Goal: Task Accomplishment & Management: Manage account settings

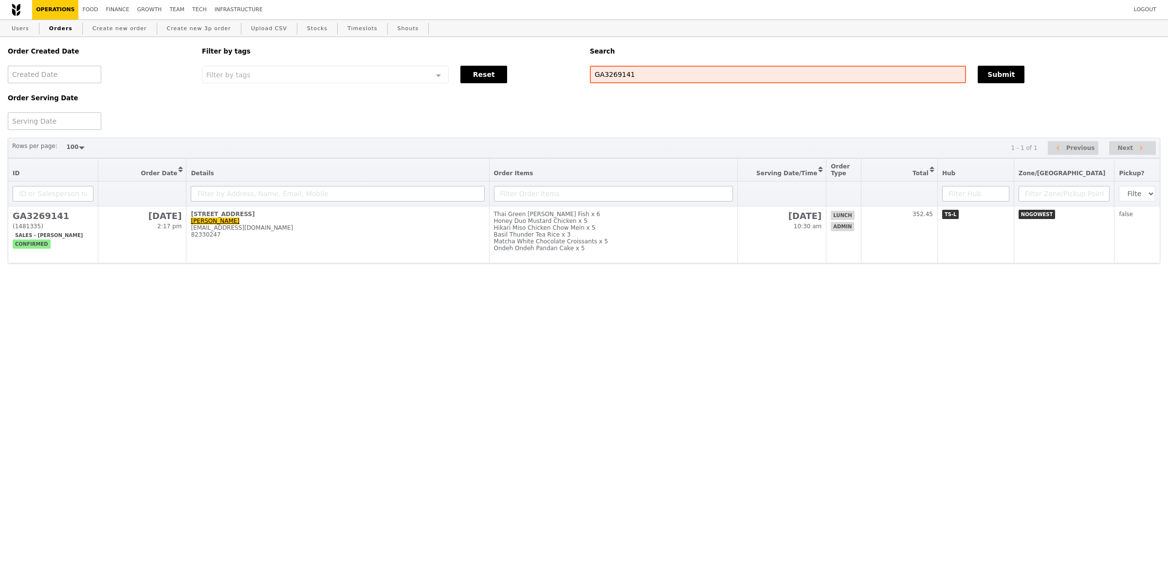
select select "100"
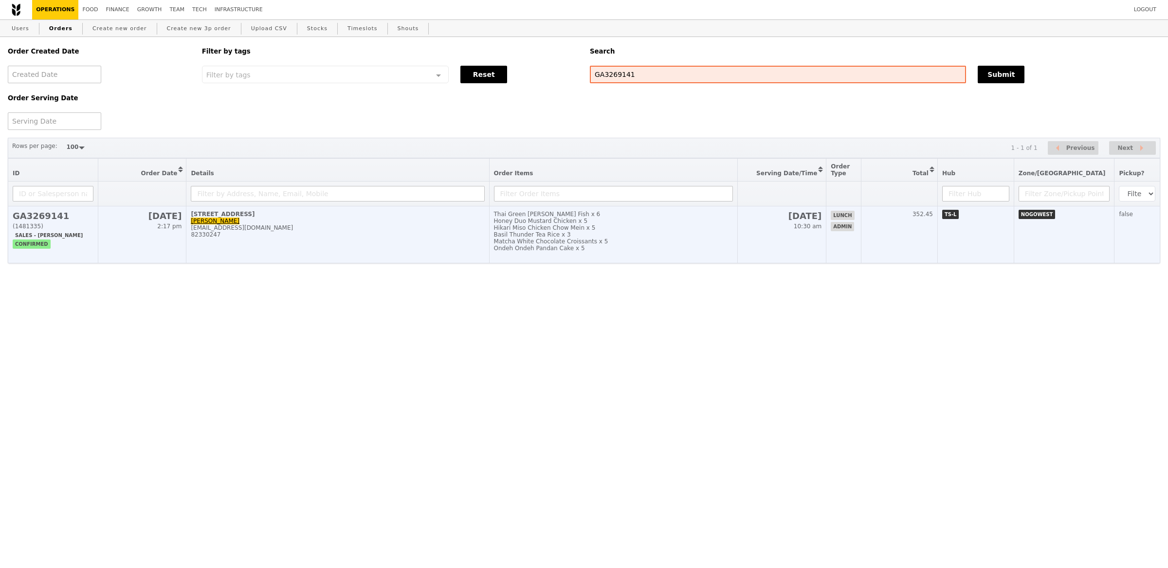
click at [347, 214] on div "[STREET_ADDRESS]" at bounding box center [338, 214] width 294 height 7
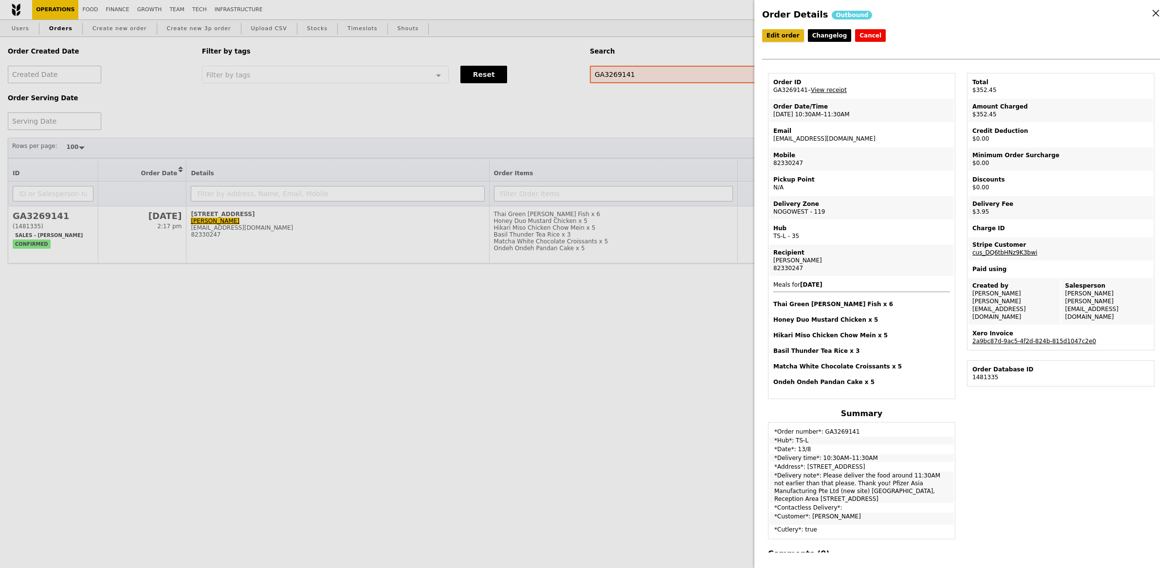
click at [771, 35] on link "Edit order" at bounding box center [783, 35] width 42 height 13
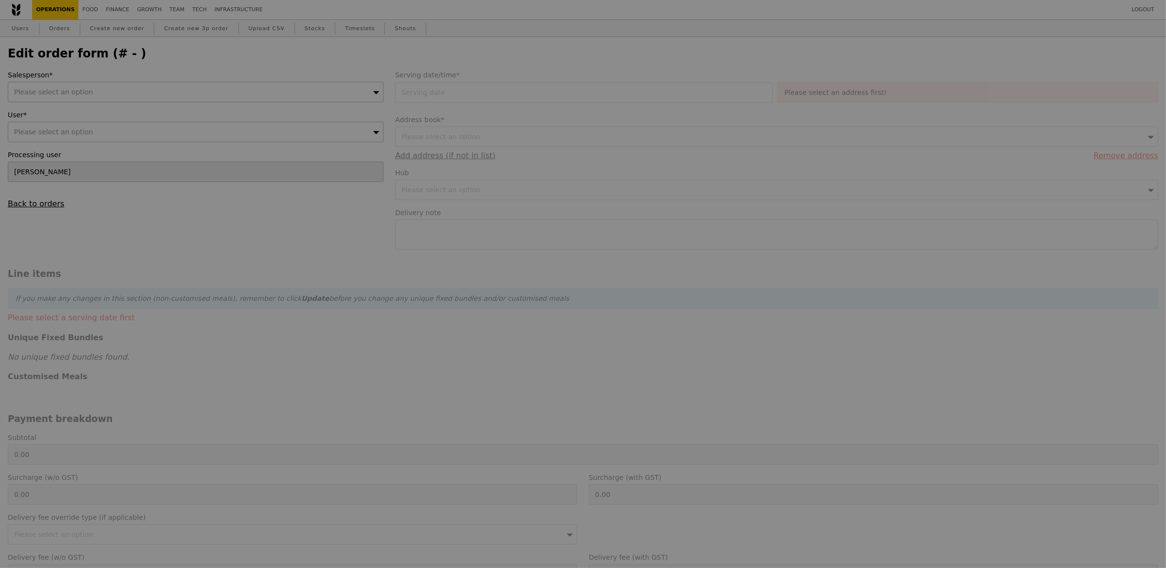
type input "[DATE]"
type textarea "Please deliver the food around 11:30AM not earlier than that please. Thank you!…"
type input "348.50"
type input "3.62"
type input "3.95"
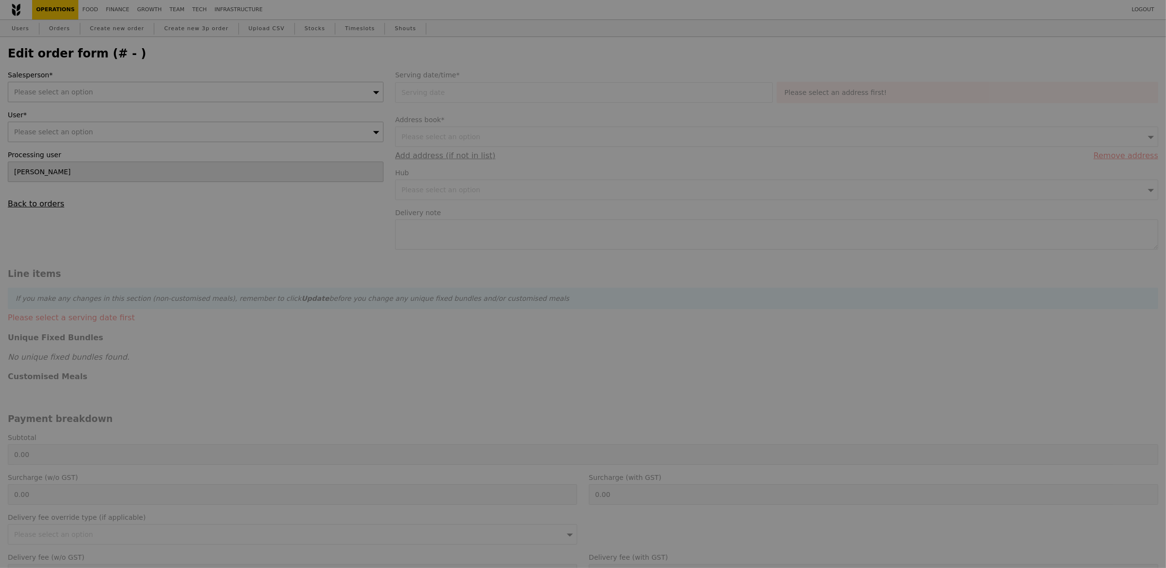
type input "352.45"
checkbox input "true"
type input "Loading..."
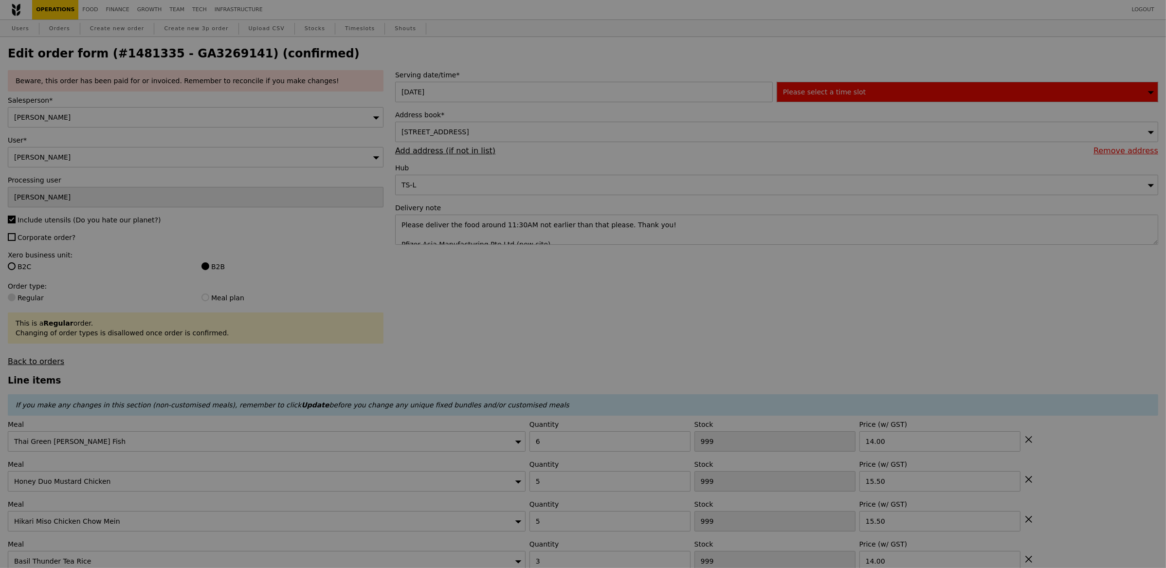
type input "448"
type input "423"
type input "433"
type input "476"
type input "488"
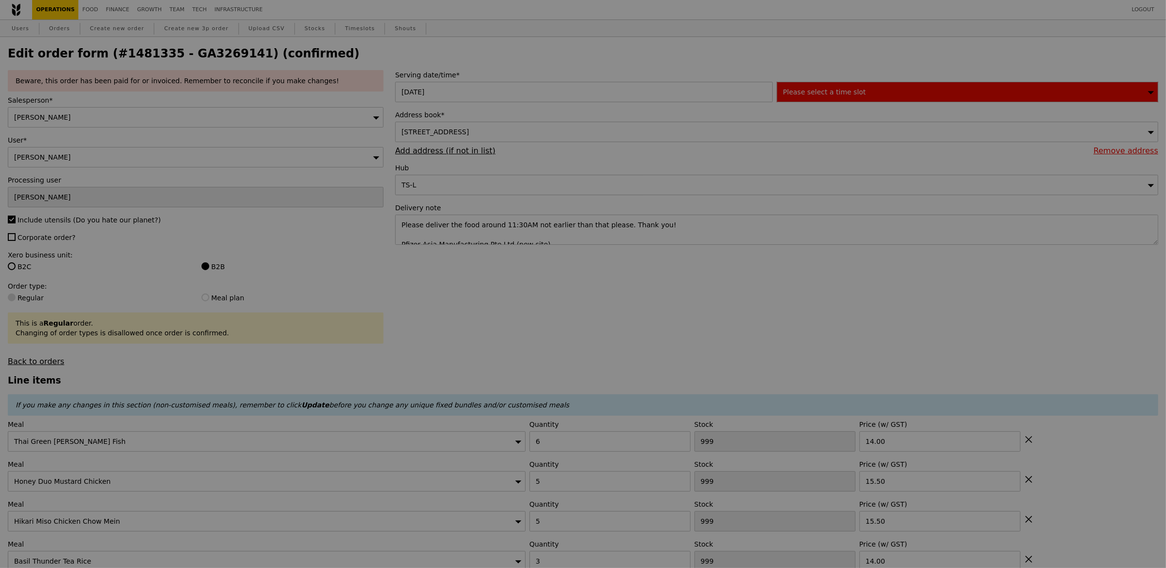
type input "473"
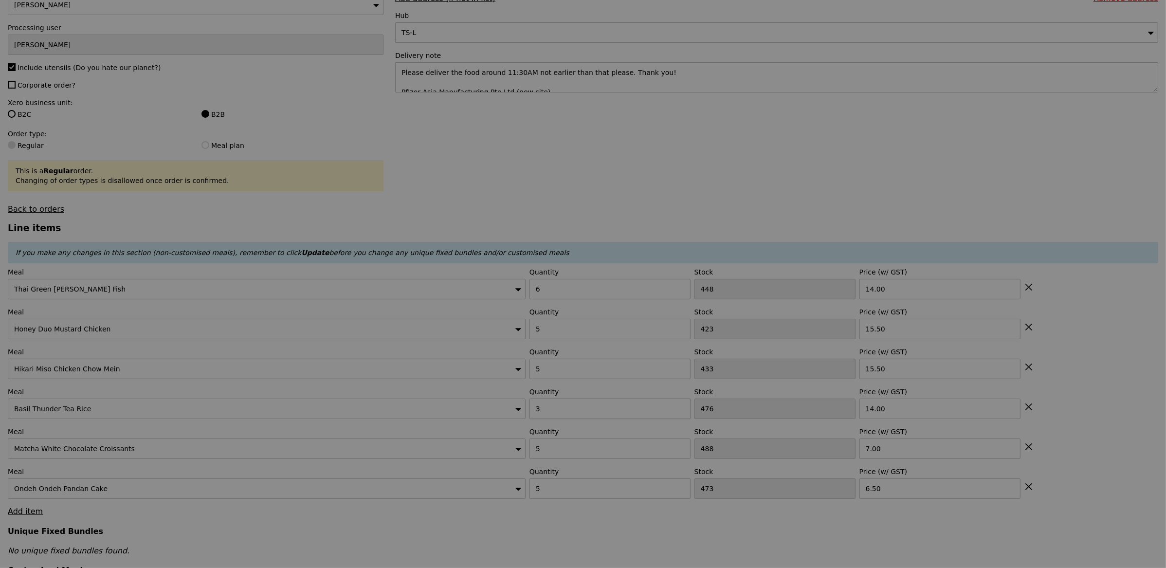
type input "Update"
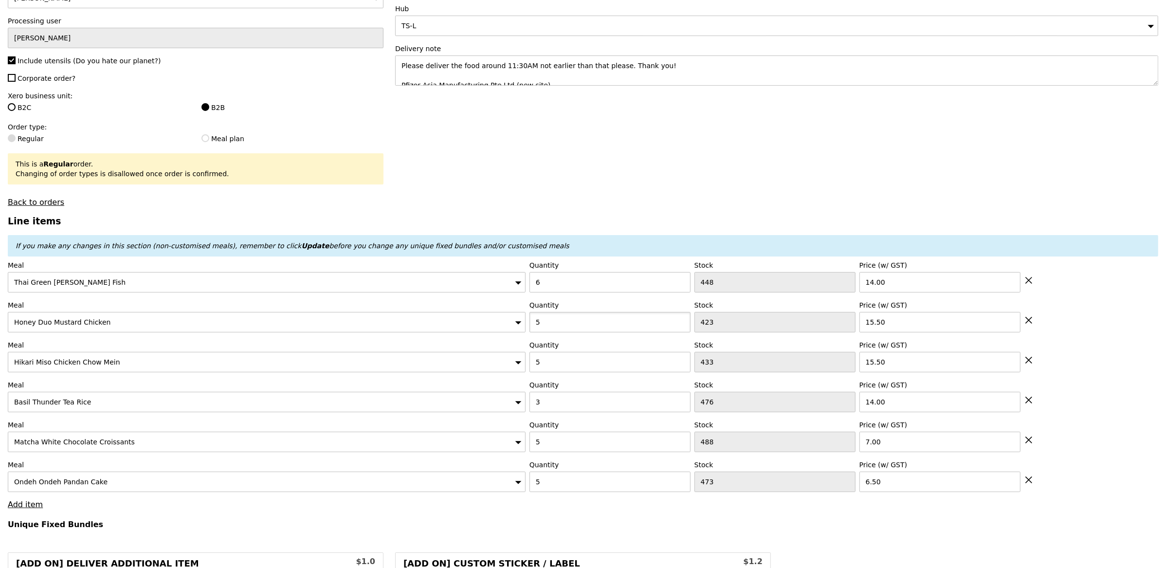
click at [575, 331] on input "5" at bounding box center [610, 322] width 161 height 20
type input "6"
click at [473, 341] on label "Meal" at bounding box center [267, 345] width 518 height 10
type input "Loading..."
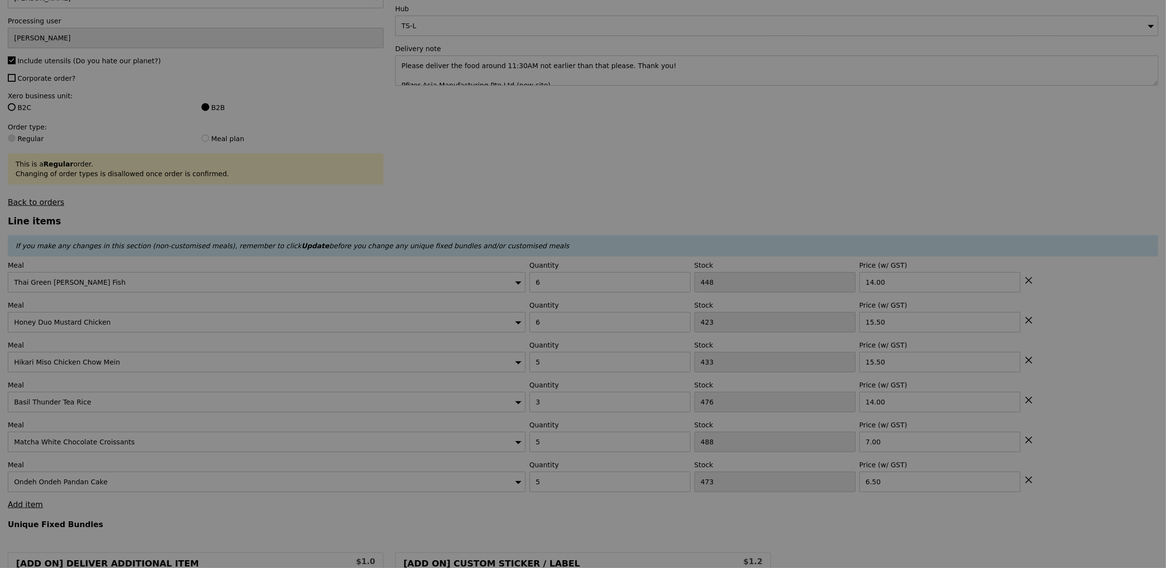
type input "0.00"
type input "3.95"
type input "Update"
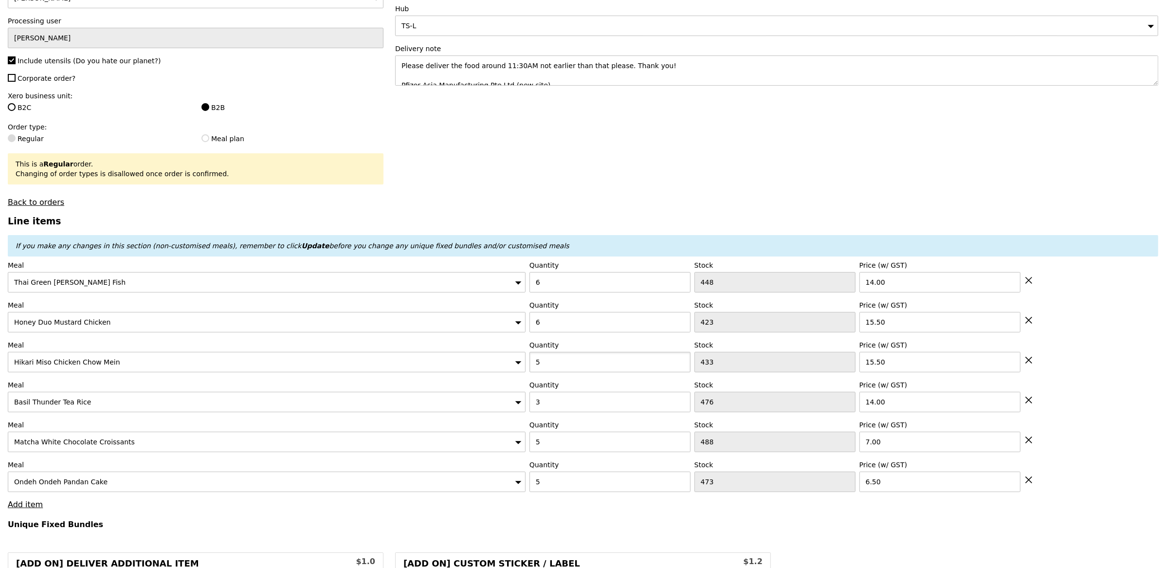
click at [564, 367] on input "5" at bounding box center [610, 362] width 161 height 20
type input "6"
click at [596, 522] on h4 "Unique Fixed Bundles" at bounding box center [583, 524] width 1151 height 9
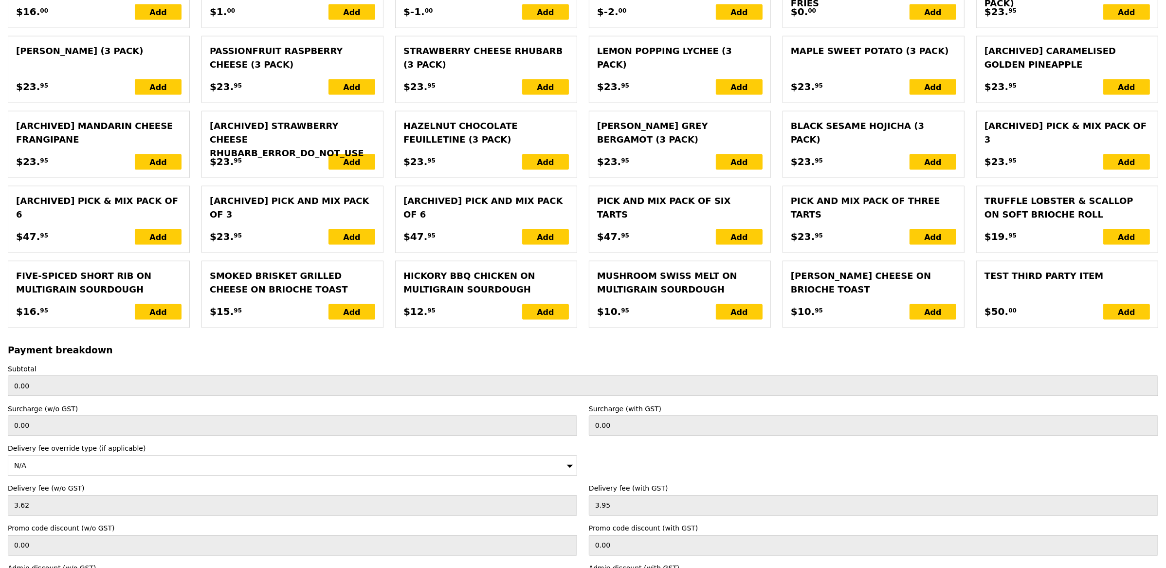
scroll to position [2113, 0]
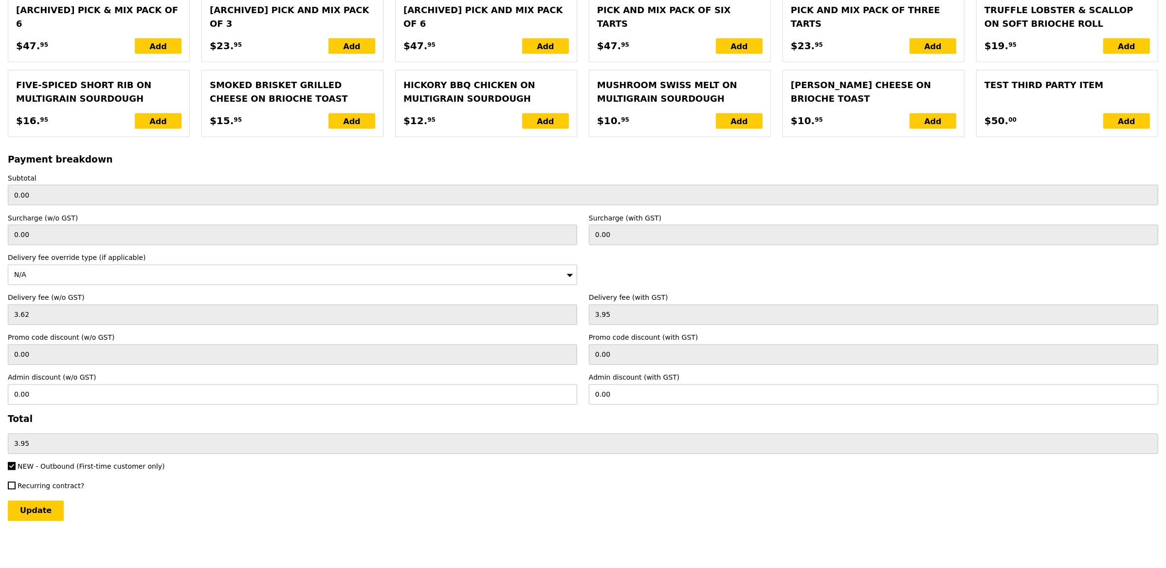
click at [34, 513] on input "Update" at bounding box center [36, 511] width 56 height 20
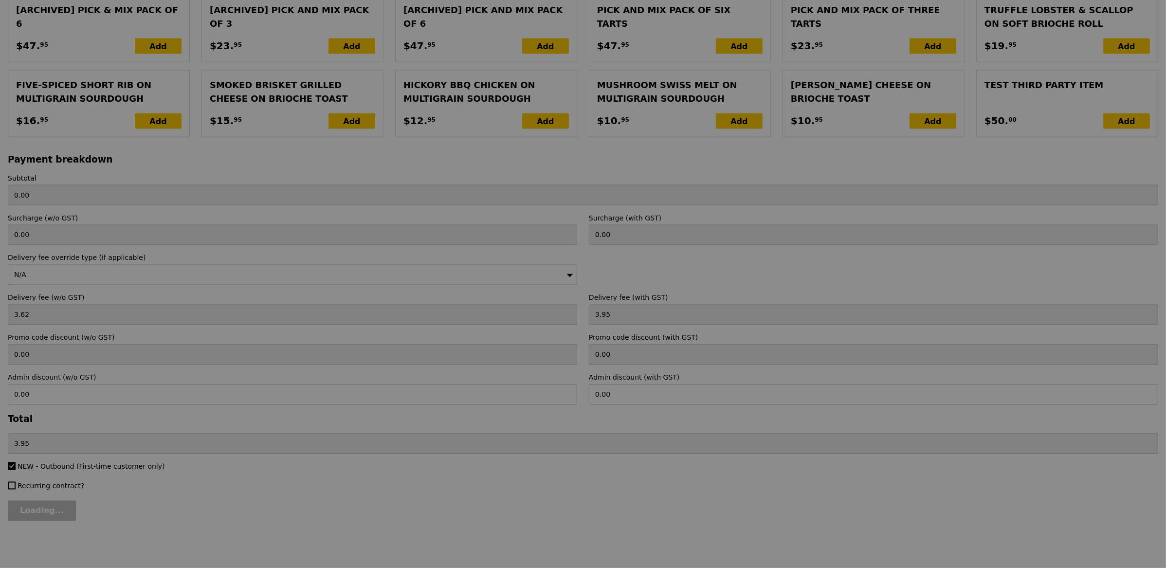
type input "Loading..."
type input "379.50"
type input "383.45"
type input "Update"
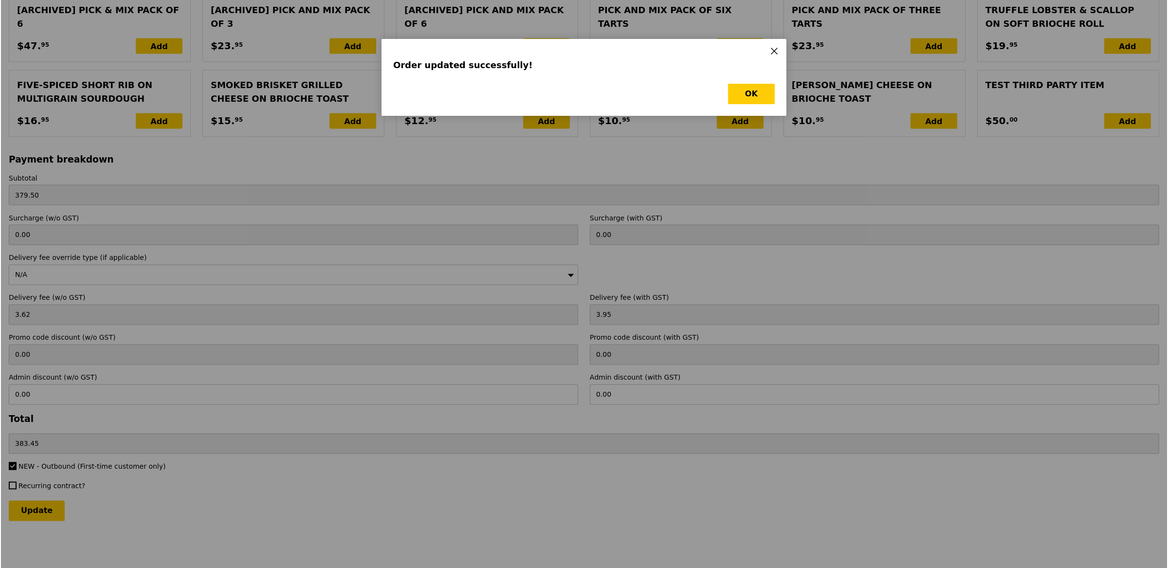
scroll to position [0, 0]
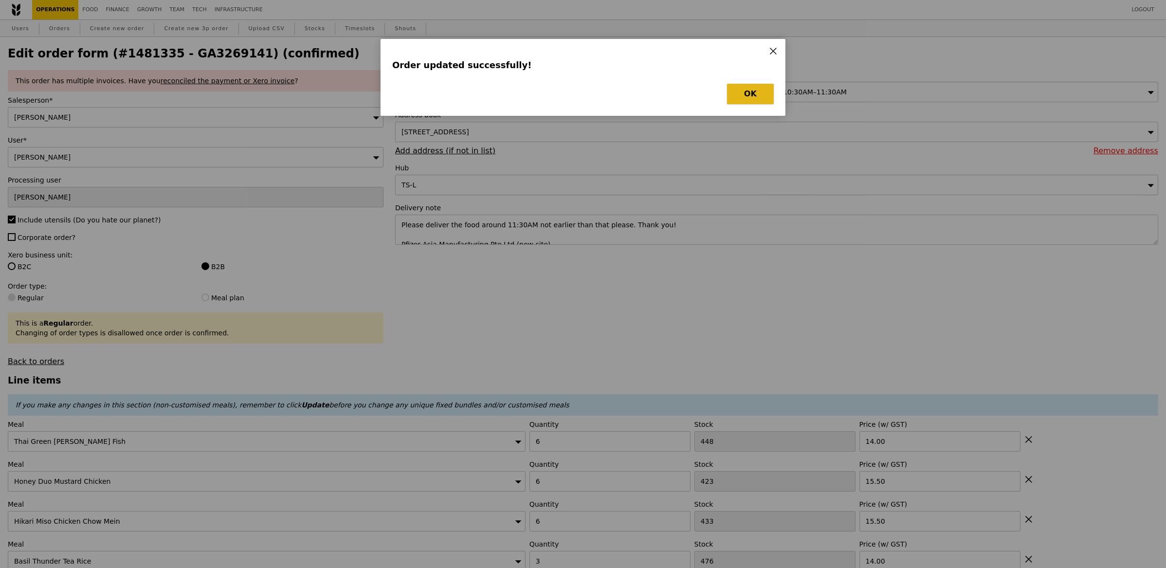
click at [745, 100] on button "OK" at bounding box center [750, 94] width 47 height 20
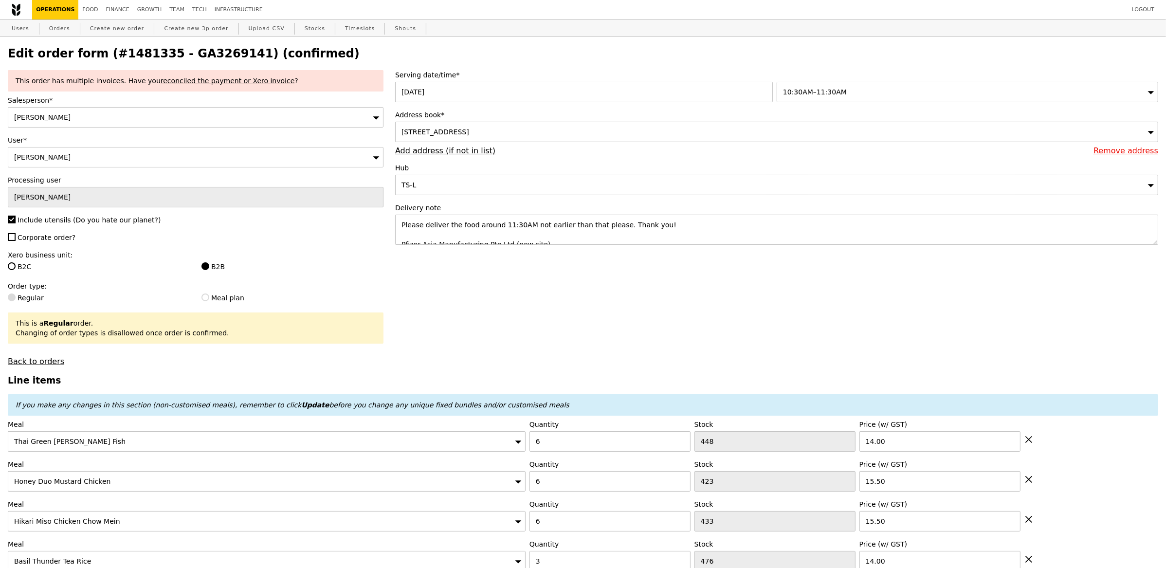
click at [232, 56] on h2 "Edit order form (#1481335 - GA3269141) (confirmed)" at bounding box center [583, 54] width 1151 height 14
drag, startPoint x: 228, startPoint y: 55, endPoint x: 165, endPoint y: 51, distance: 63.9
click at [165, 51] on h2 "Edit order form (#1481335 - GA3269141) (confirmed)" at bounding box center [583, 54] width 1151 height 14
copy h2 "GA3269141"
click at [61, 23] on link "Orders" at bounding box center [59, 29] width 29 height 18
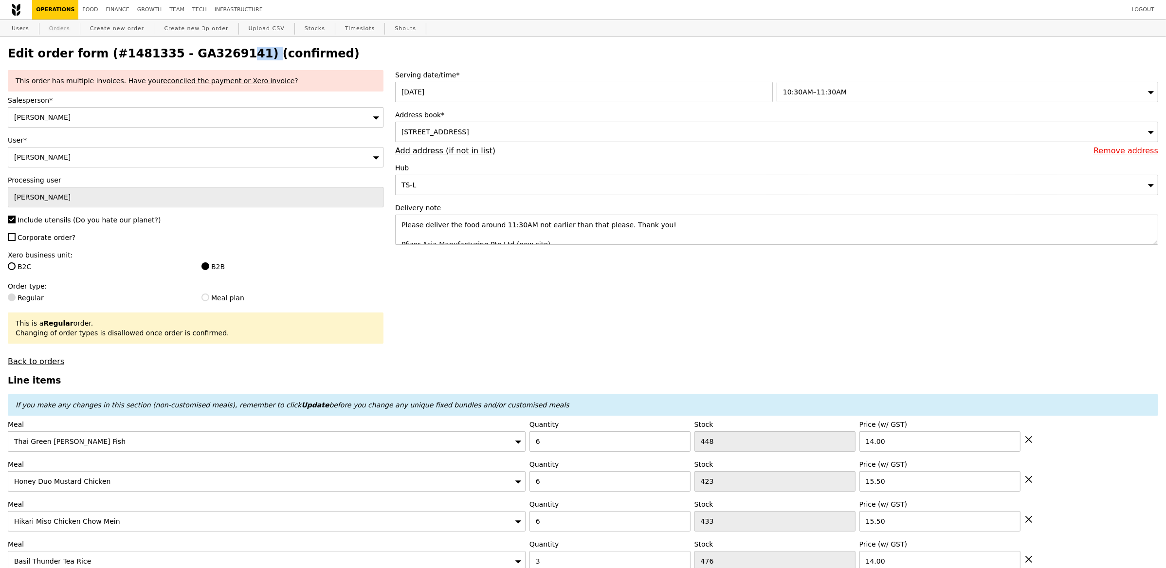
select select "100"
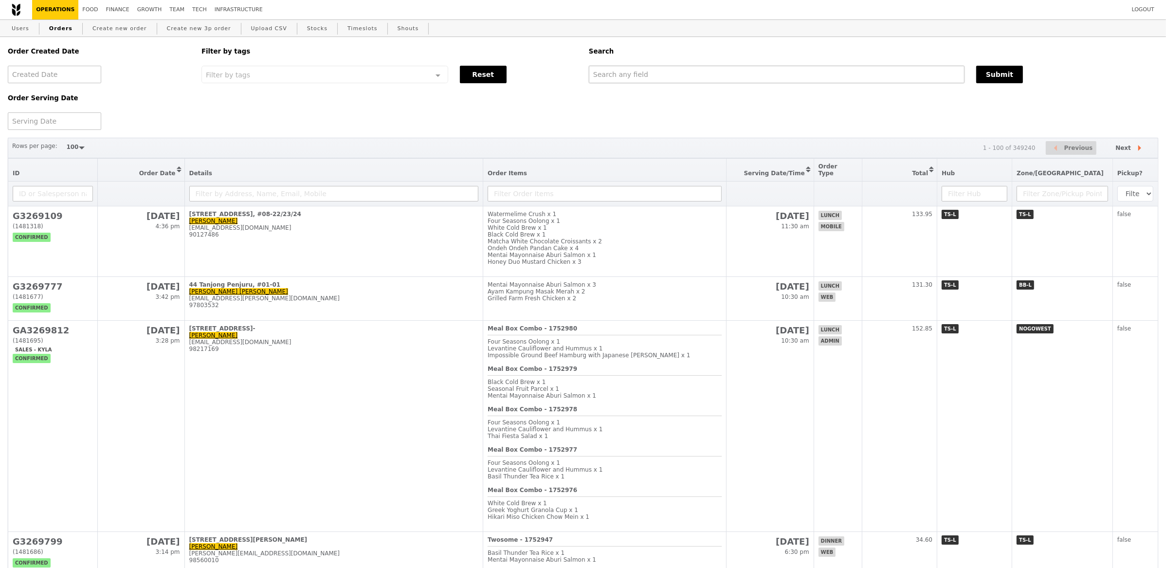
drag, startPoint x: 639, startPoint y: 84, endPoint x: 647, endPoint y: 76, distance: 11.0
click at [639, 84] on div "Order Created Date Order Serving Date Filter by tags Filter by tags Meal_Plan W…" at bounding box center [583, 83] width 1162 height 93
click at [649, 75] on input "text" at bounding box center [777, 75] width 376 height 18
paste input "GA3269141"
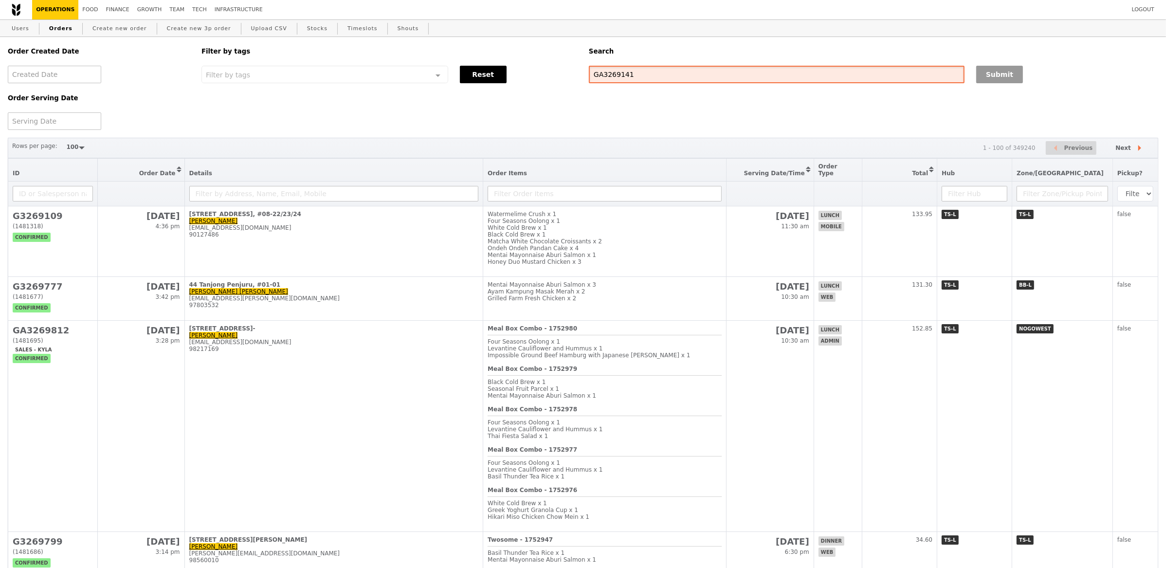
type input "GA3269141"
click at [993, 67] on button "Submit" at bounding box center [999, 75] width 47 height 18
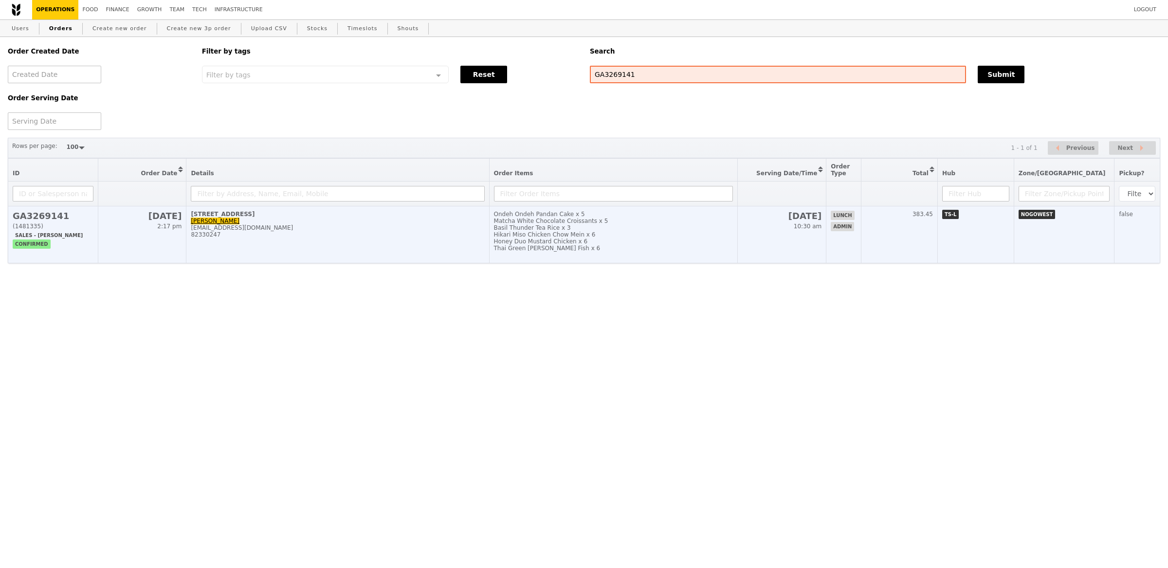
click at [557, 256] on td "Ondeh Ondeh Pandan Cake x 5 Matcha White Chocolate Croissants x 5 Basil Thunder…" at bounding box center [613, 234] width 249 height 57
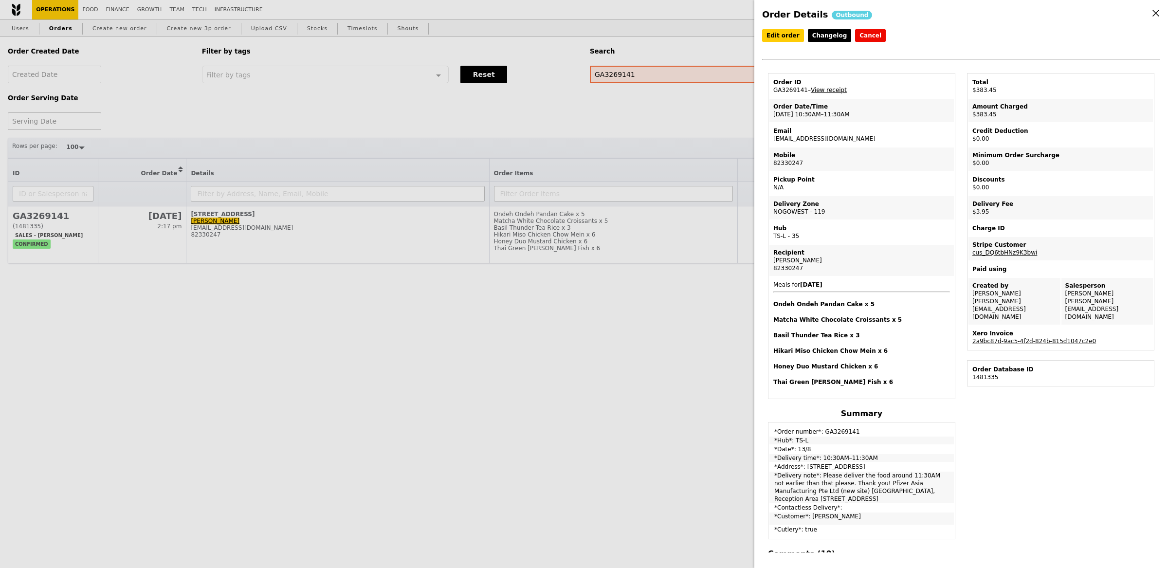
click at [833, 91] on link "View receipt" at bounding box center [829, 90] width 36 height 7
click at [1048, 338] on link "2a9bc87d-9ac5-4f2d-824b-815d1047c2e0" at bounding box center [1035, 341] width 124 height 7
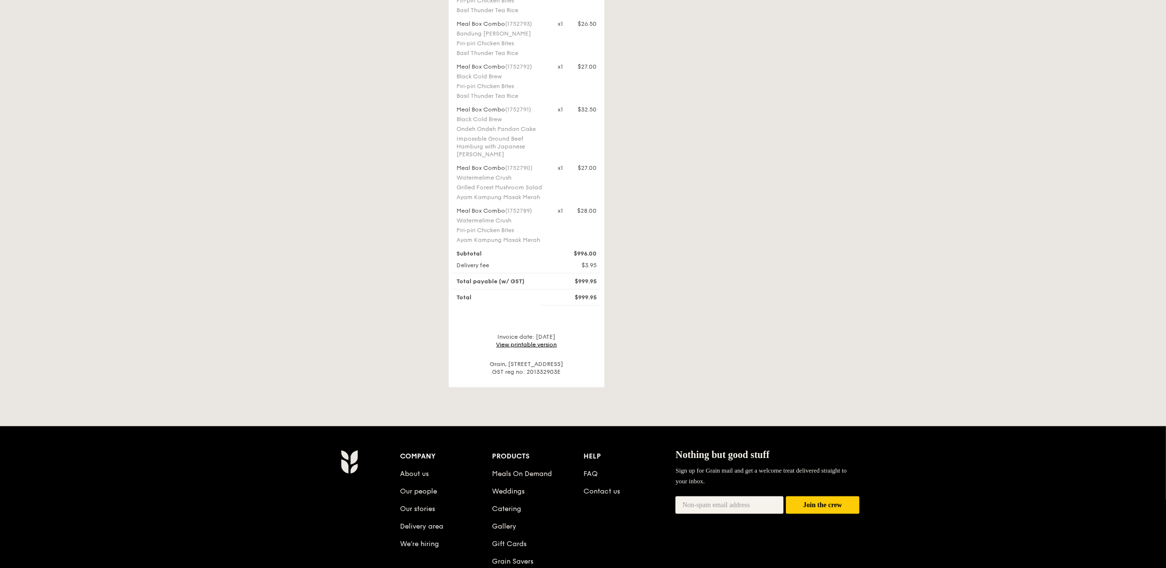
scroll to position [1722, 0]
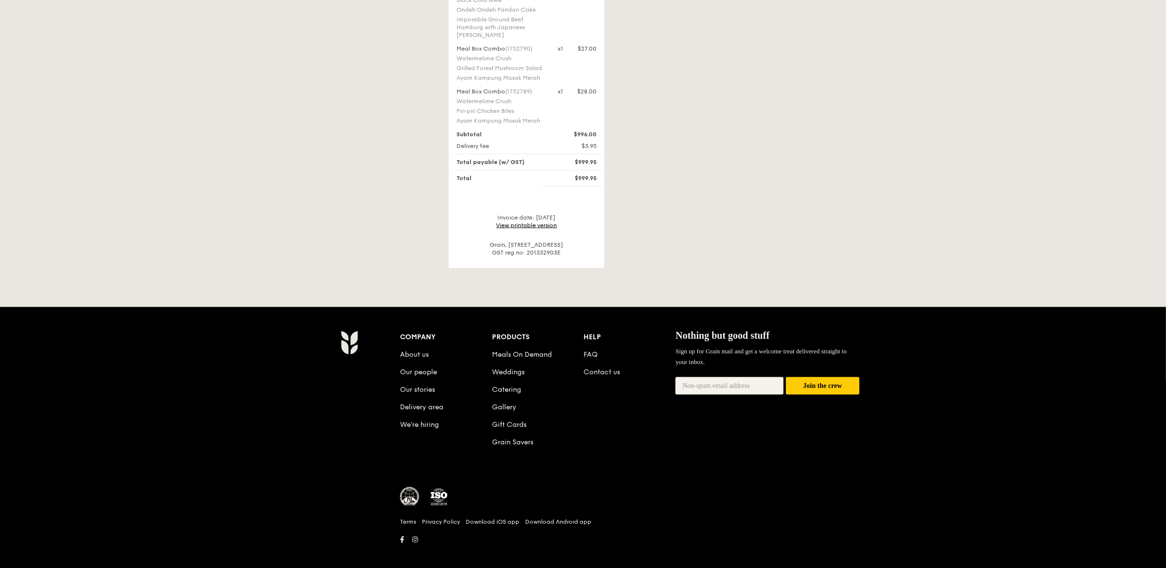
click at [536, 222] on link "View printable version" at bounding box center [526, 225] width 61 height 7
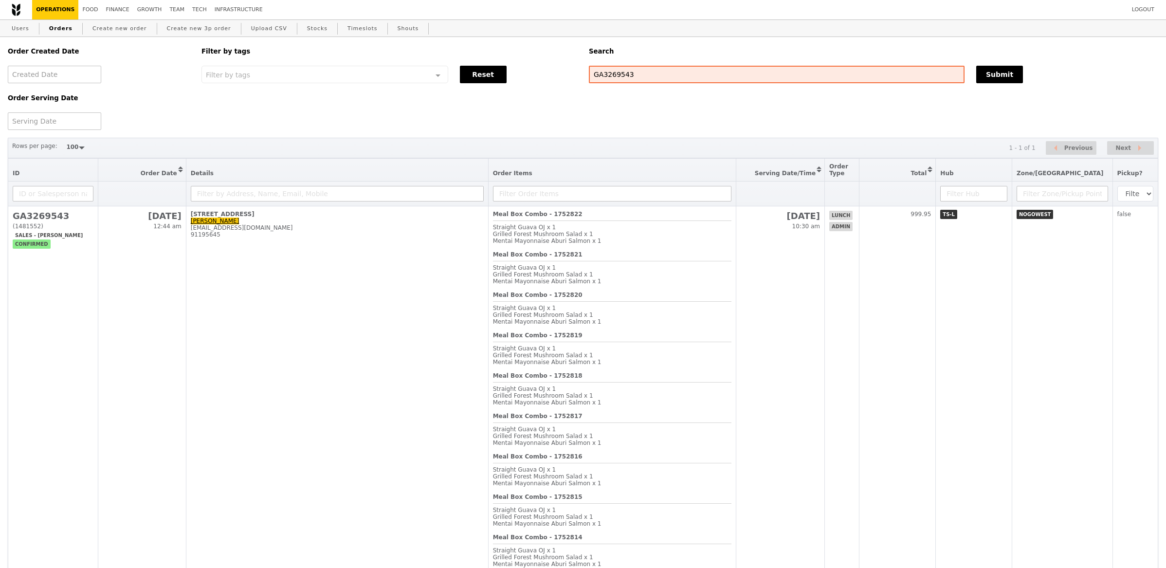
select select "100"
click at [720, 222] on div "Meal Box Combo - 1752822 Straight Guava OJ x 1 Grilled Forest Mushroom Salad x …" at bounding box center [612, 231] width 239 height 40
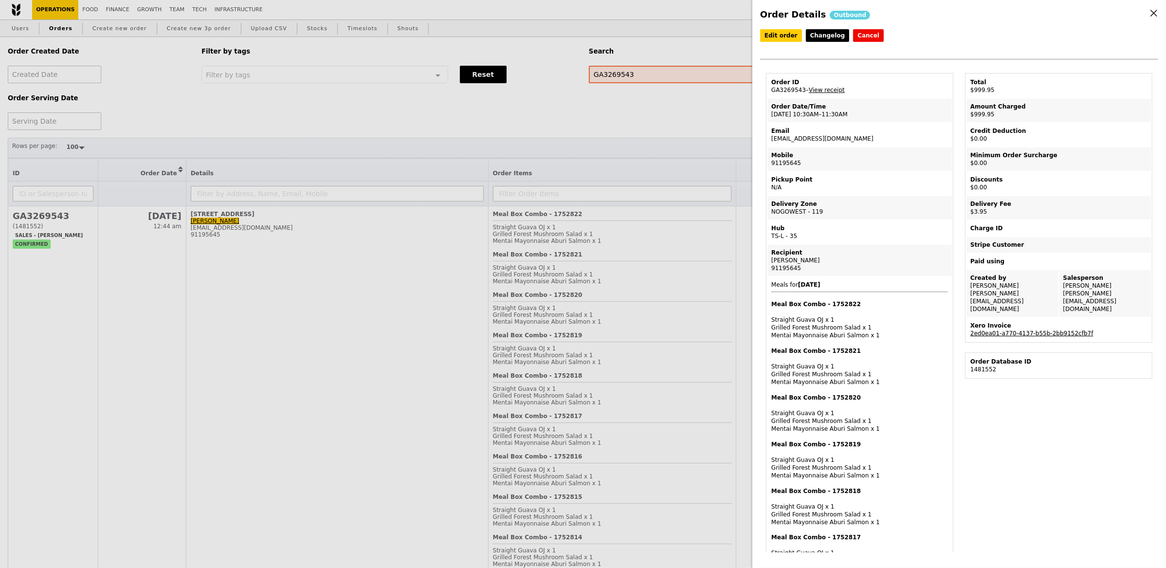
click at [1042, 330] on link "2ed0ea01-a770-4137-b55b-2bb9152cfb7f" at bounding box center [1032, 333] width 123 height 7
